Goal: Use online tool/utility

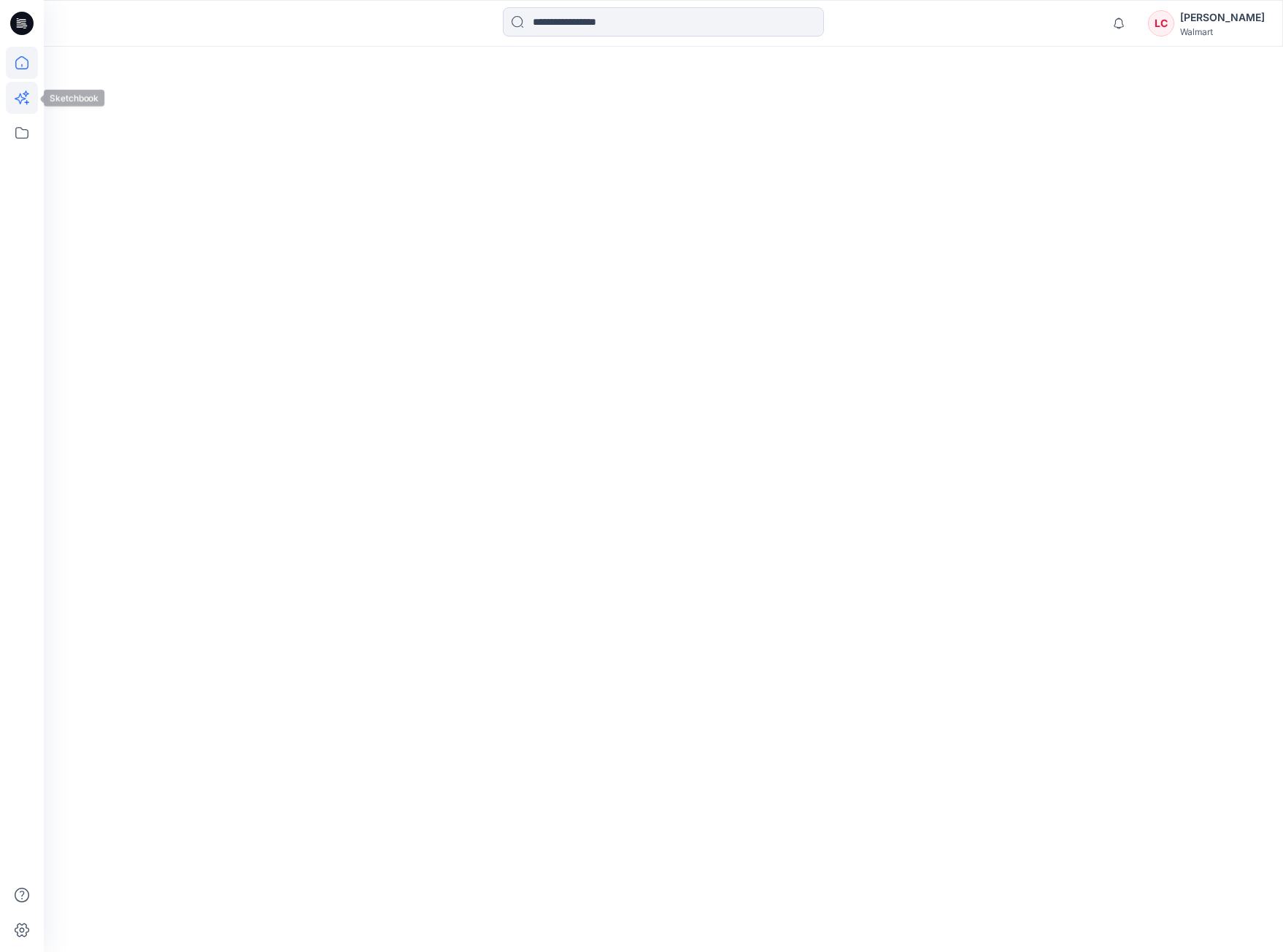
click at [16, 98] on icon at bounding box center [20, 98] width 11 height 11
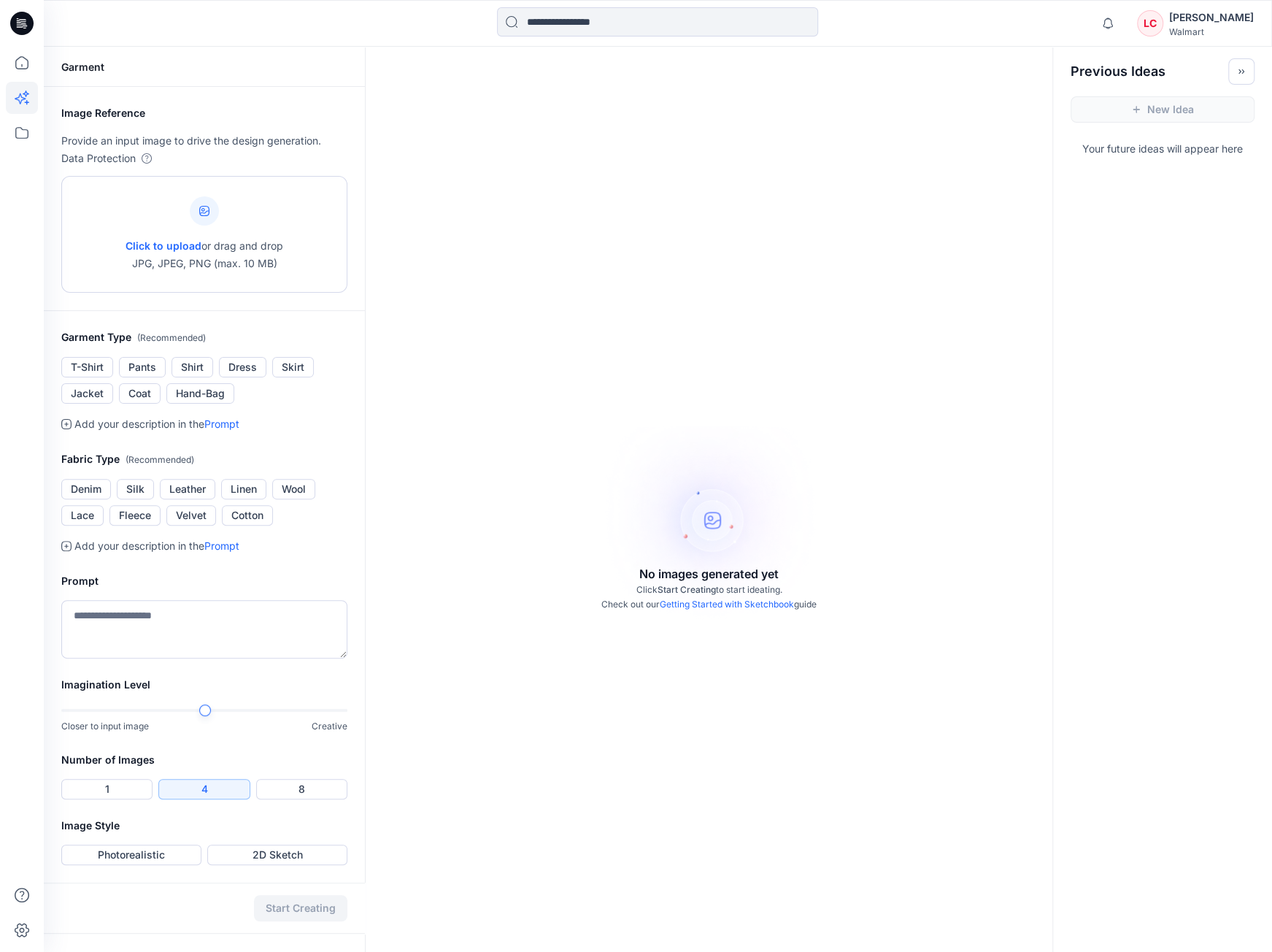
click at [305, 209] on div "Click to upload or drag and drop JPG, JPEG, PNG (max. 10 MB)" at bounding box center [204, 234] width 286 height 117
type input "**********"
click at [99, 377] on button "T-Shirt" at bounding box center [87, 367] width 52 height 20
click at [188, 499] on button "Leather" at bounding box center [187, 489] width 55 height 20
click at [196, 499] on button "Leather" at bounding box center [187, 489] width 55 height 20
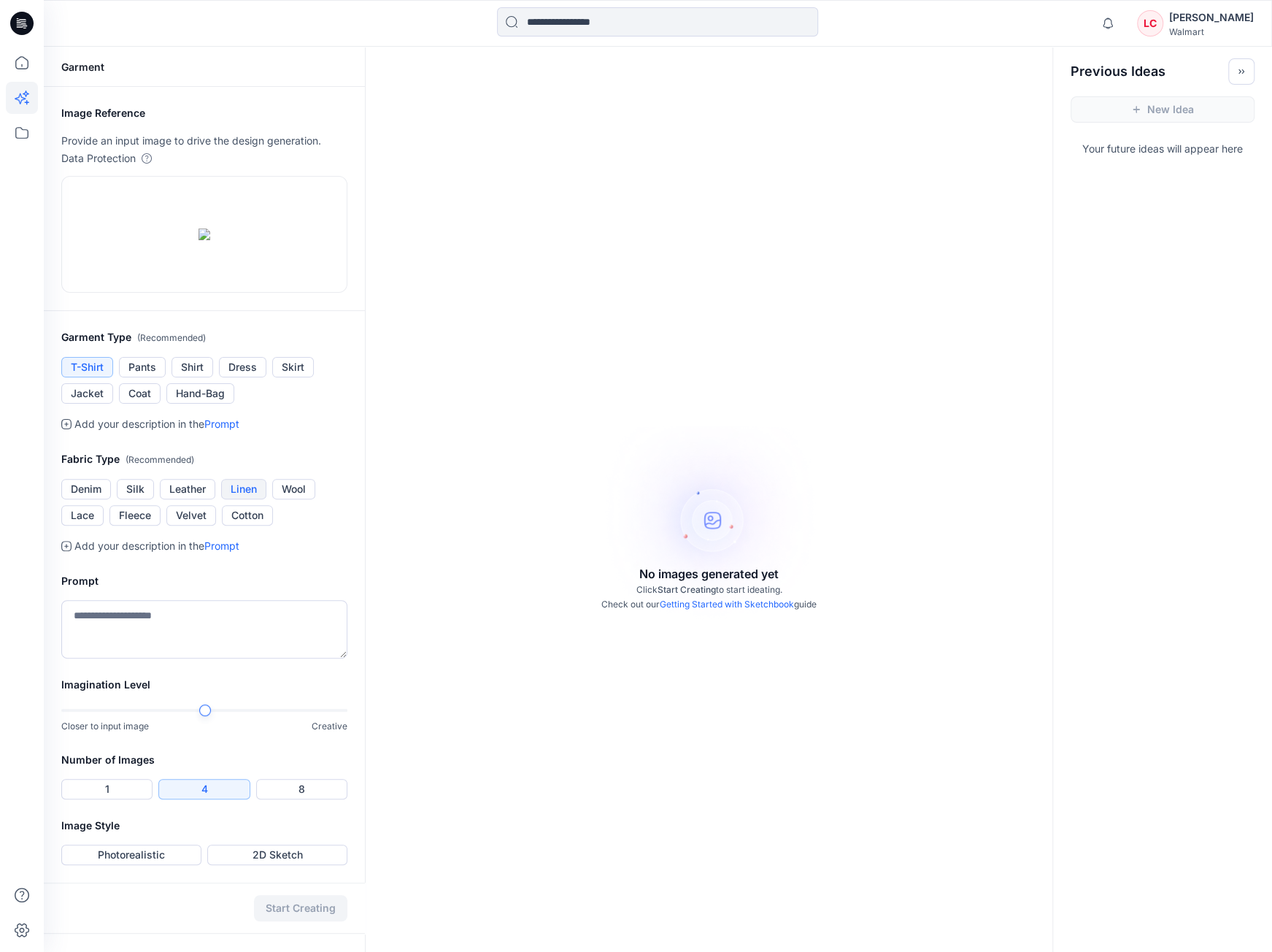
click at [242, 499] on button "Linen" at bounding box center [243, 489] width 45 height 20
click at [253, 526] on button "Cotton" at bounding box center [247, 515] width 51 height 20
click at [218, 659] on textarea at bounding box center [204, 629] width 286 height 58
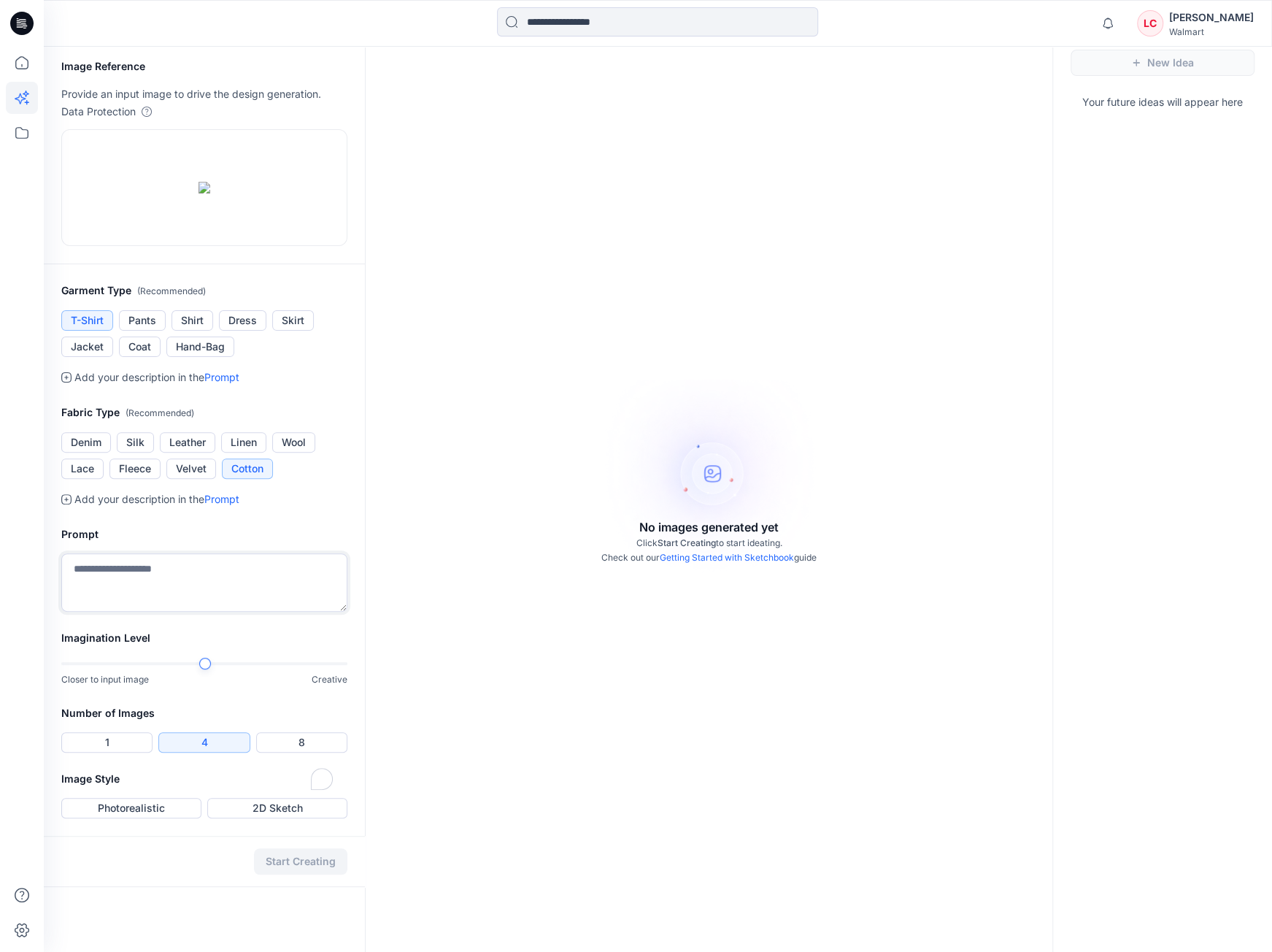
scroll to position [168, 0]
click at [385, 737] on div "Garment Image Reference Provide an input image to drive the design generation. …" at bounding box center [658, 476] width 1229 height 952
click at [264, 788] on h2 "Image Style" at bounding box center [204, 779] width 286 height 18
click at [266, 836] on div "Image Style Photorealistic 2D Sketch" at bounding box center [204, 803] width 321 height 66
click at [280, 818] on button "2D Sketch" at bounding box center [277, 808] width 140 height 20
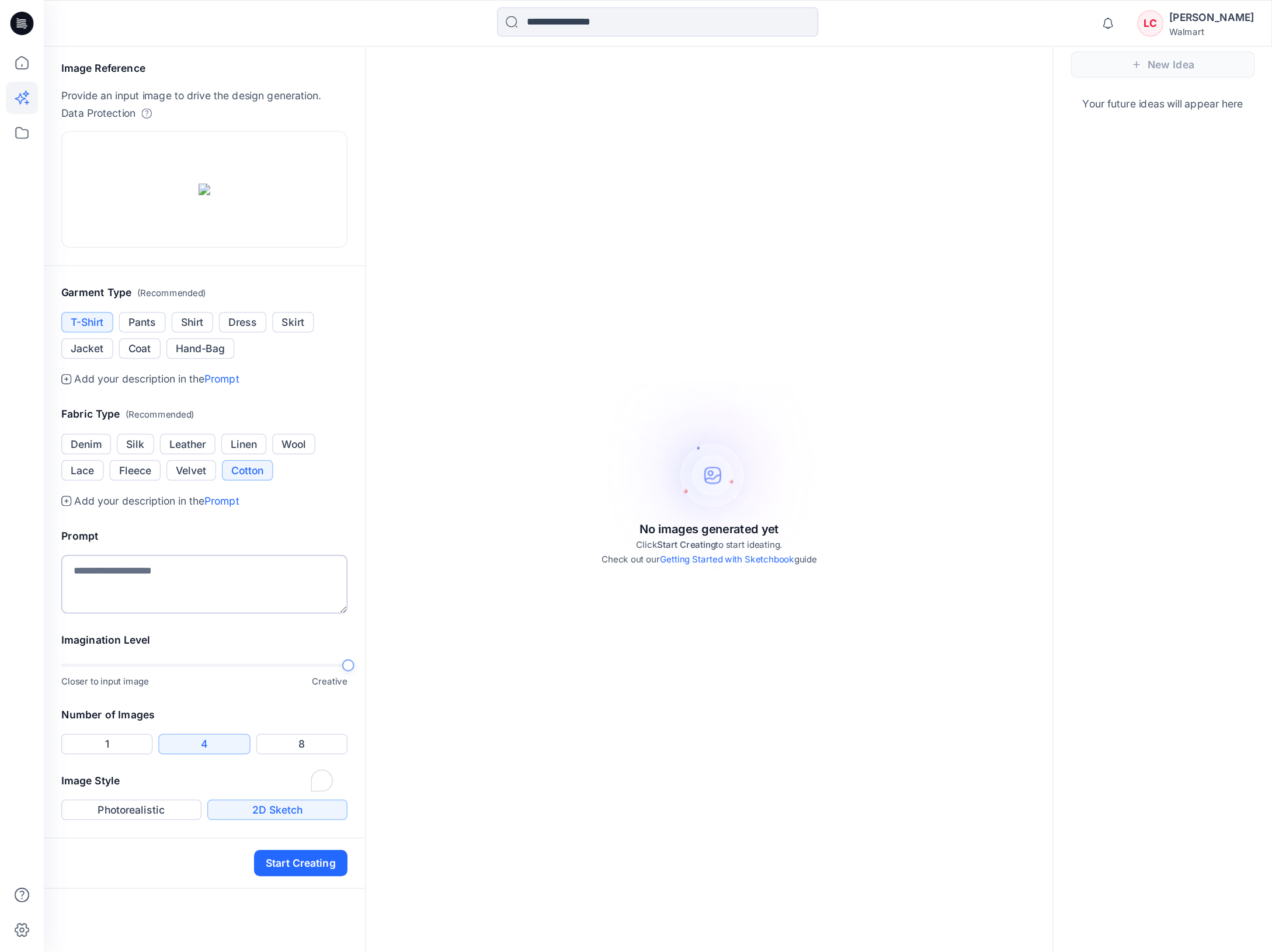
scroll to position [0, 0]
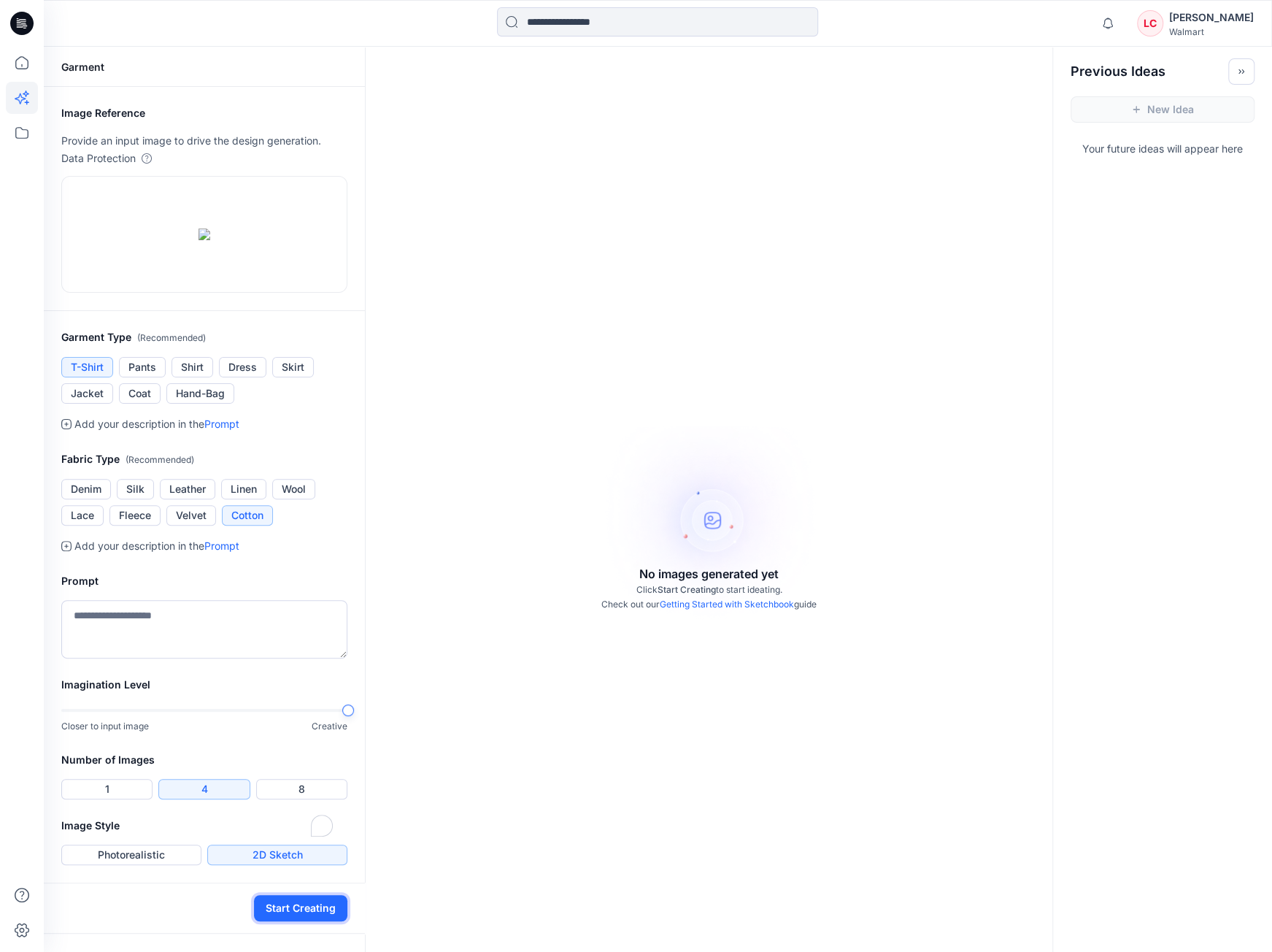
click at [301, 921] on button "Start Creating" at bounding box center [300, 908] width 93 height 26
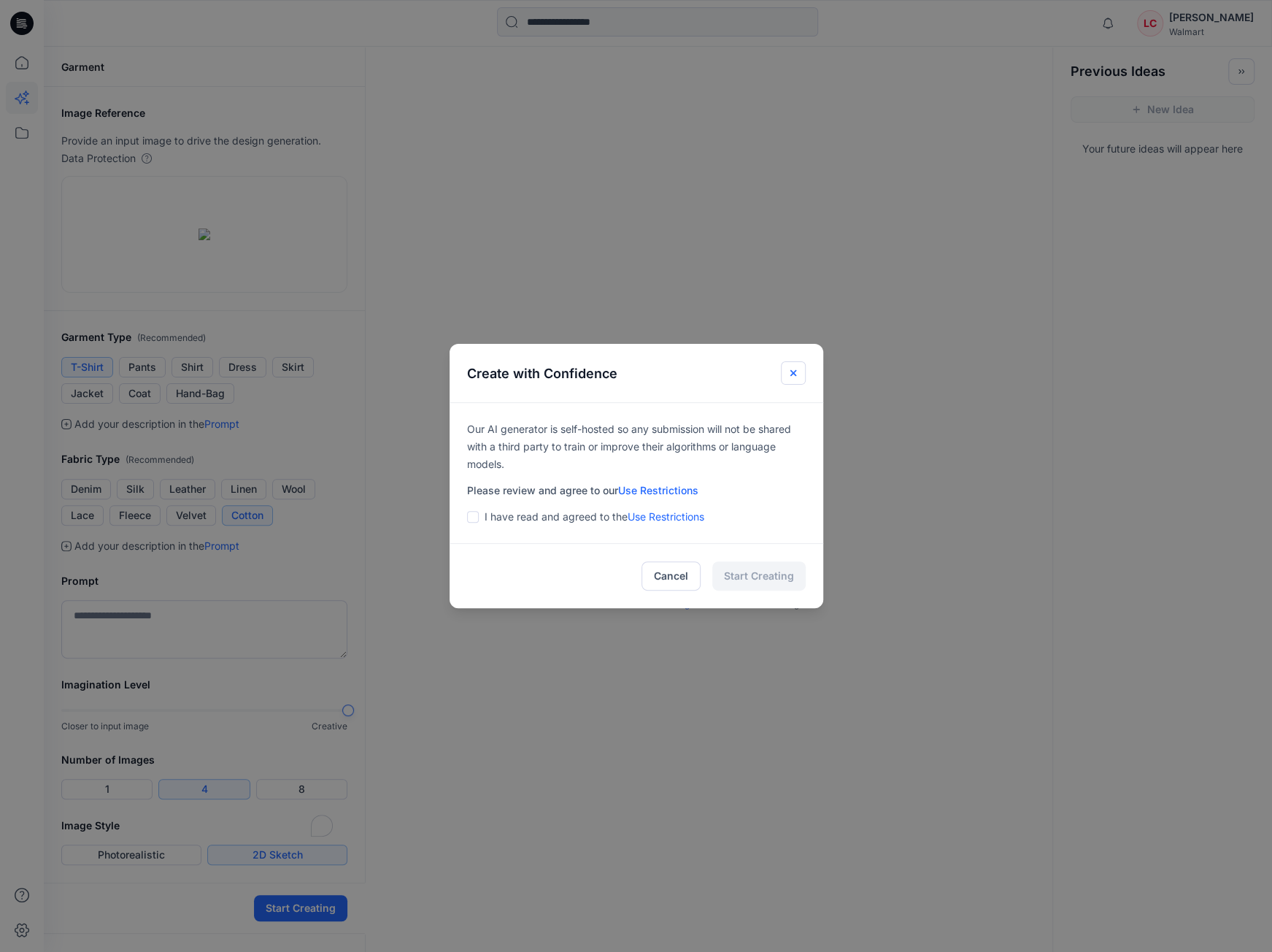
click at [799, 377] on icon "Close" at bounding box center [794, 373] width 12 height 12
